Goal: Information Seeking & Learning: Understand process/instructions

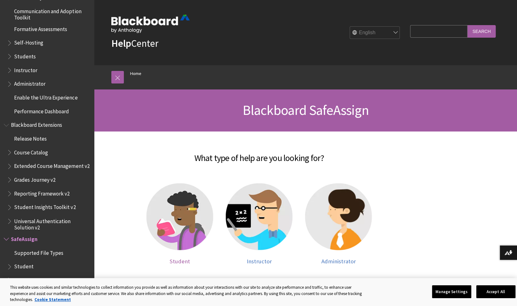
click at [188, 209] on img at bounding box center [179, 216] width 67 height 67
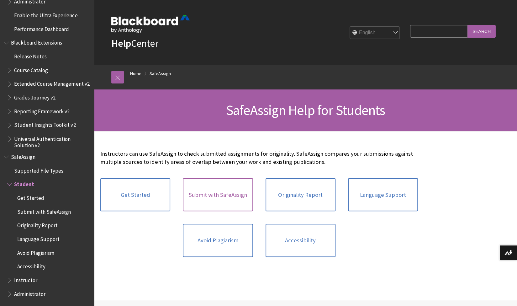
click at [213, 200] on link "Submit with SafeAssign" at bounding box center [218, 194] width 70 height 33
